Goal: Information Seeking & Learning: Learn about a topic

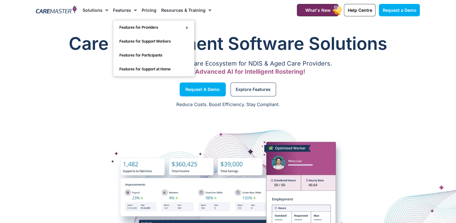
click at [125, 10] on link "Features" at bounding box center [125, 10] width 24 height 20
